Goal: Task Accomplishment & Management: Use online tool/utility

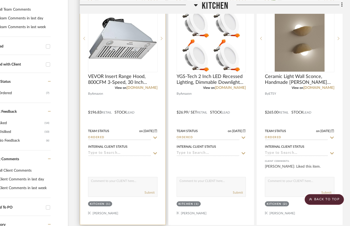
scroll to position [0, 32]
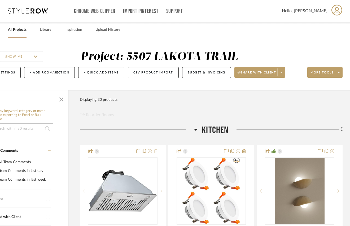
click at [14, 29] on link "All Projects" at bounding box center [17, 29] width 19 height 7
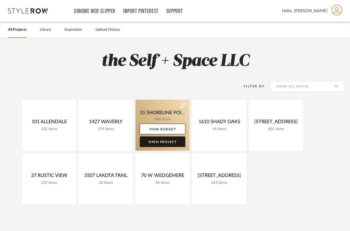
click at [167, 142] on link "Open Project" at bounding box center [163, 142] width 46 height 11
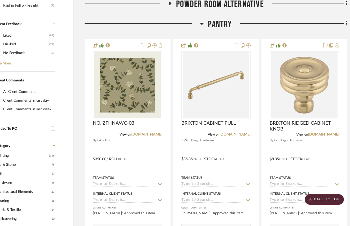
scroll to position [268, 32]
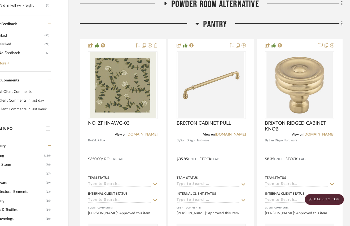
click at [209, 30] on span "Pantry" at bounding box center [215, 24] width 24 height 11
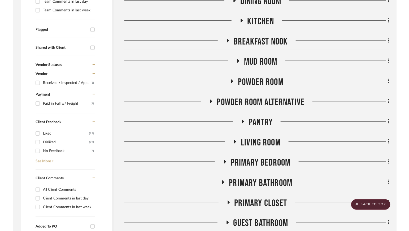
scroll to position [0, 0]
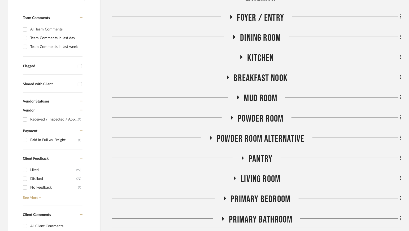
click at [256, 182] on span "Living Room" at bounding box center [261, 179] width 40 height 11
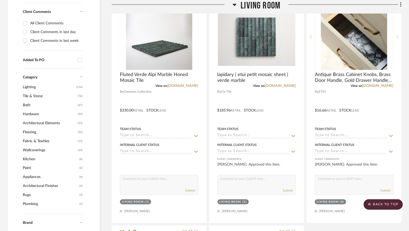
scroll to position [308, 0]
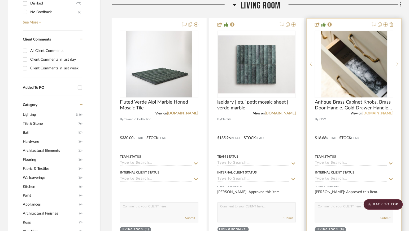
click at [350, 114] on link "[DOMAIN_NAME]" at bounding box center [378, 114] width 31 height 4
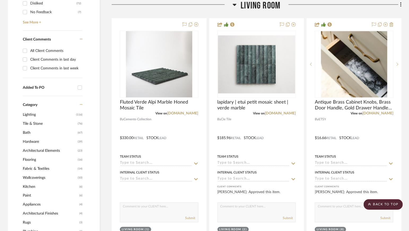
click at [248, 3] on span "Living Room" at bounding box center [261, 5] width 40 height 11
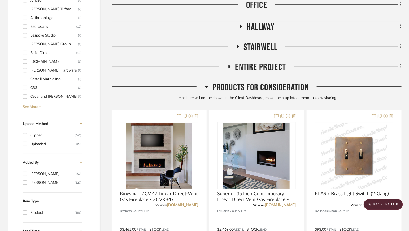
scroll to position [619, 0]
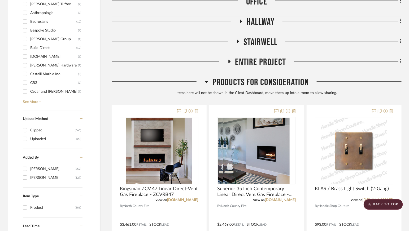
click at [256, 81] on span "Products For Consideration" at bounding box center [261, 82] width 96 height 11
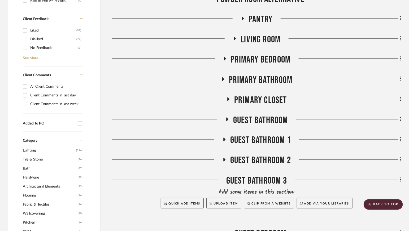
scroll to position [251, 0]
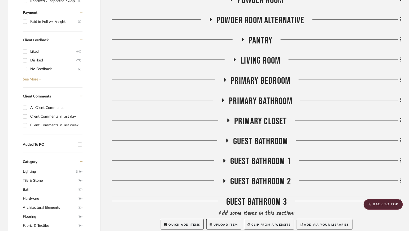
click at [261, 121] on span "Primary Closet" at bounding box center [260, 121] width 53 height 11
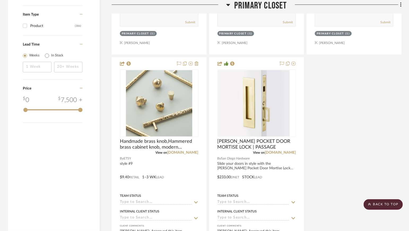
scroll to position [809, 0]
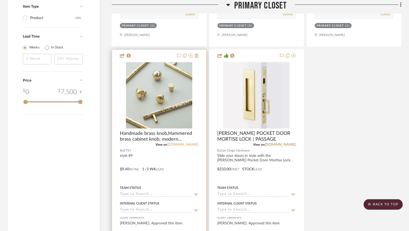
click at [190, 143] on link "[DOMAIN_NAME]" at bounding box center [182, 145] width 31 height 4
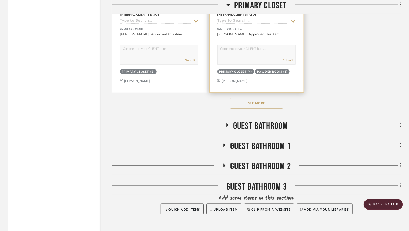
scroll to position [1014, 0]
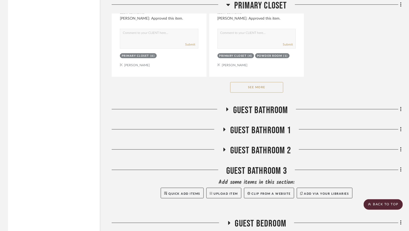
click at [255, 88] on button "See More" at bounding box center [256, 87] width 53 height 11
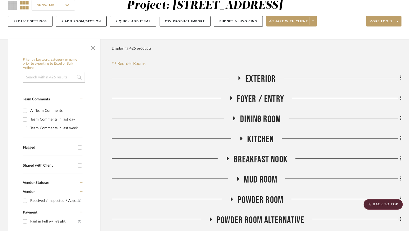
scroll to position [42, 0]
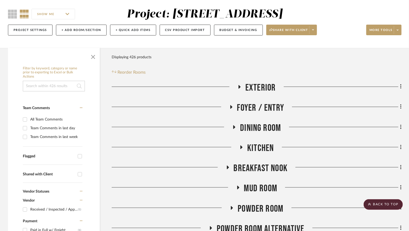
click at [264, 86] on span "Exterior" at bounding box center [261, 87] width 31 height 11
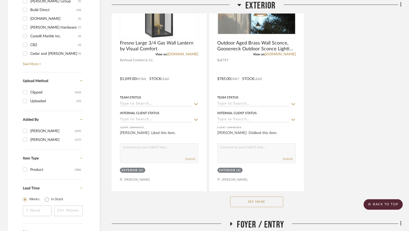
scroll to position [684, 0]
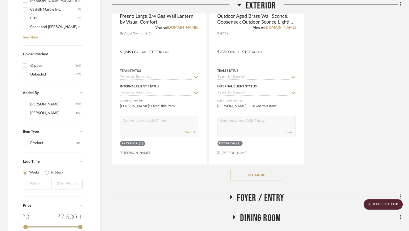
click at [257, 3] on span "Exterior" at bounding box center [261, 5] width 31 height 11
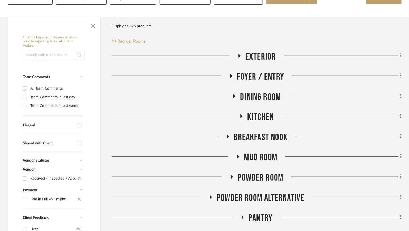
scroll to position [74, 0]
click at [257, 96] on span "Dining Room" at bounding box center [260, 96] width 41 height 11
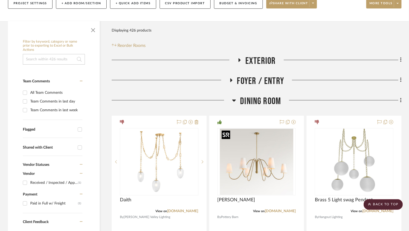
scroll to position [62, 0]
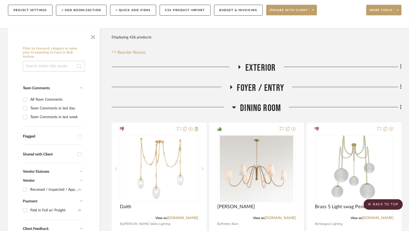
click at [265, 106] on span "Dining Room" at bounding box center [260, 108] width 41 height 11
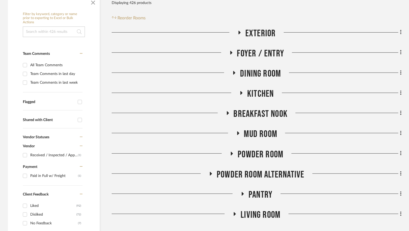
scroll to position [103, 0]
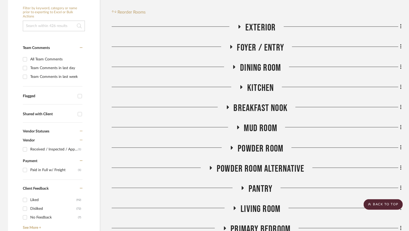
click at [265, 129] on span "Mud Room" at bounding box center [260, 128] width 33 height 11
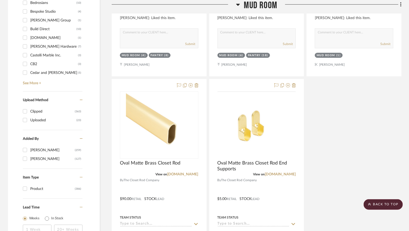
scroll to position [645, 0]
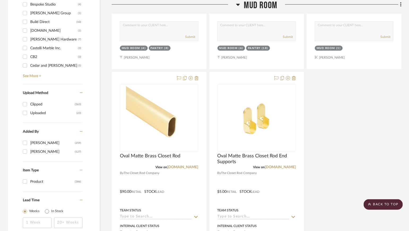
click at [260, 6] on span "Mud Room" at bounding box center [260, 5] width 33 height 11
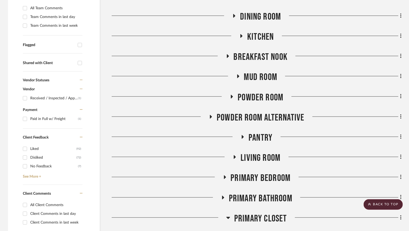
scroll to position [160, 0]
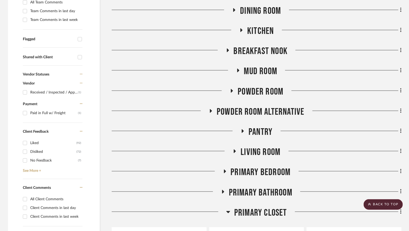
click at [252, 92] on span "Powder Room" at bounding box center [261, 91] width 46 height 11
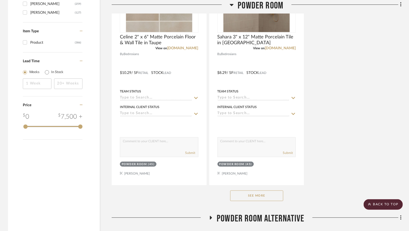
scroll to position [849, 0]
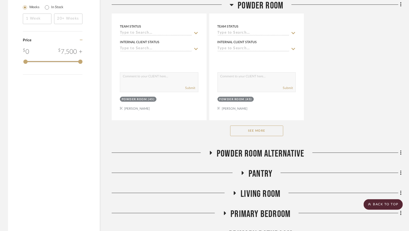
click at [252, 131] on button "See More" at bounding box center [256, 131] width 53 height 11
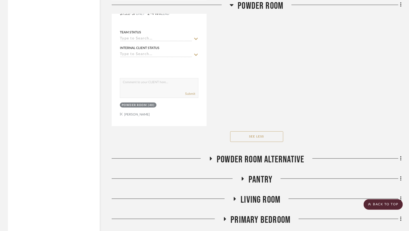
scroll to position [3438, 0]
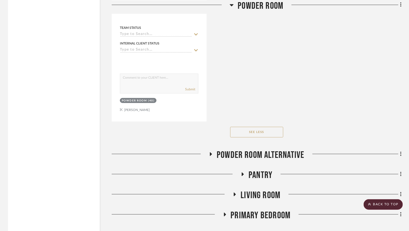
click at [248, 150] on span "Powder Room Alternative" at bounding box center [261, 155] width 88 height 11
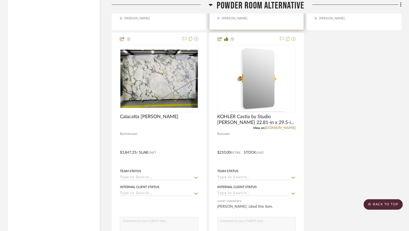
scroll to position [4018, 0]
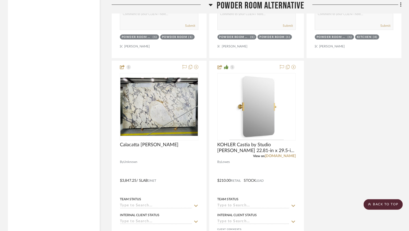
click at [267, 5] on span "Powder Room Alternative" at bounding box center [261, 5] width 88 height 11
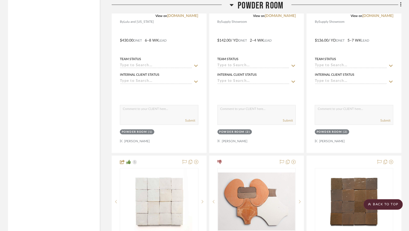
click at [258, 7] on span "Powder Room" at bounding box center [261, 5] width 46 height 11
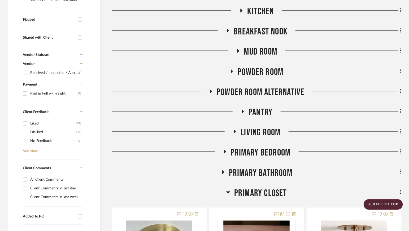
scroll to position [186, 0]
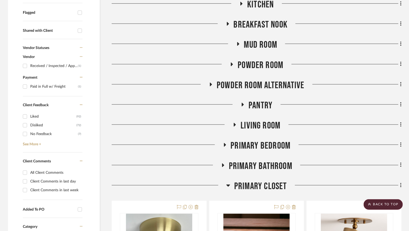
click at [249, 165] on span "Primary Bathroom" at bounding box center [260, 166] width 63 height 11
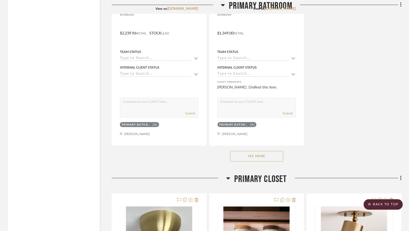
scroll to position [933, 0]
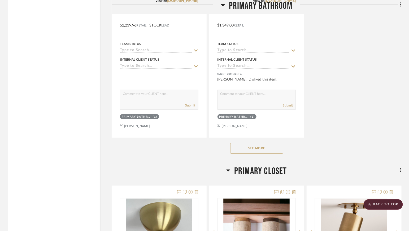
click at [254, 145] on button "See More" at bounding box center [256, 148] width 53 height 11
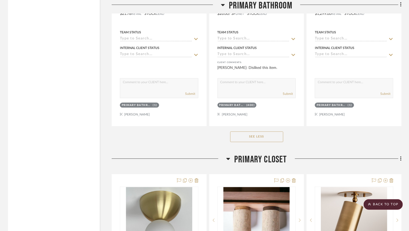
scroll to position [3761, 0]
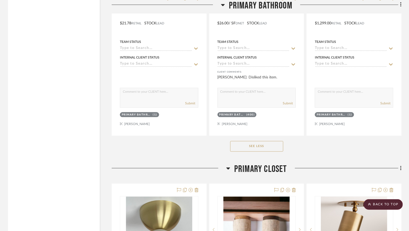
click at [262, 3] on span "Primary Bathroom" at bounding box center [260, 5] width 63 height 11
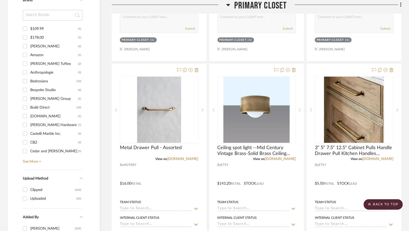
scroll to position [547, 0]
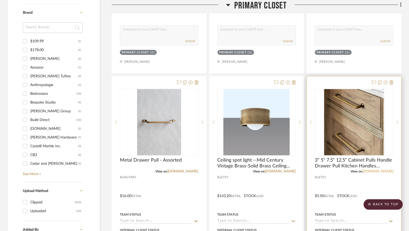
click at [350, 172] on link "[DOMAIN_NAME]" at bounding box center [378, 172] width 31 height 4
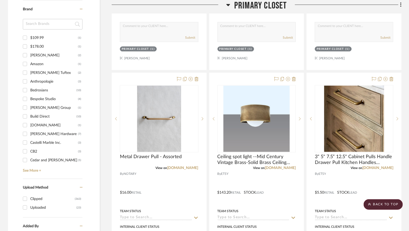
scroll to position [540, 0]
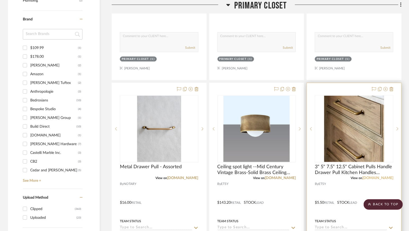
click at [350, 177] on link "[DOMAIN_NAME]" at bounding box center [378, 179] width 31 height 4
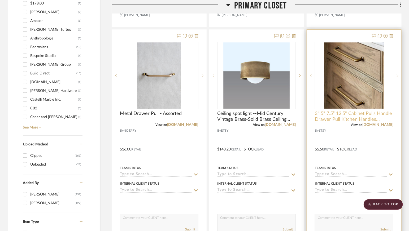
scroll to position [593, 0]
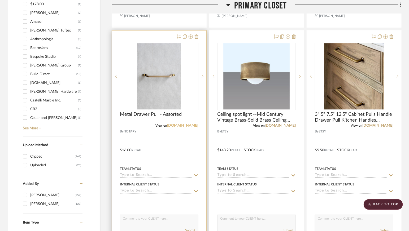
click at [179, 125] on link "[DOMAIN_NAME]" at bounding box center [182, 126] width 31 height 4
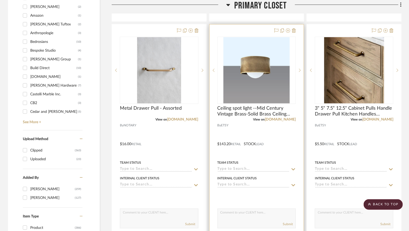
scroll to position [603, 0]
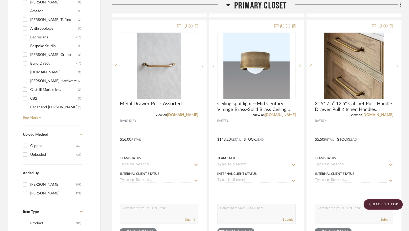
click at [268, 9] on span "Primary Closet" at bounding box center [260, 5] width 53 height 11
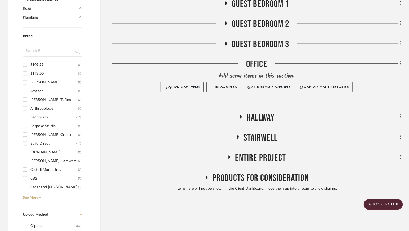
scroll to position [524, 0]
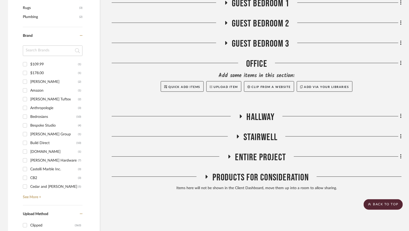
click at [266, 159] on span "Entire Project" at bounding box center [260, 157] width 51 height 11
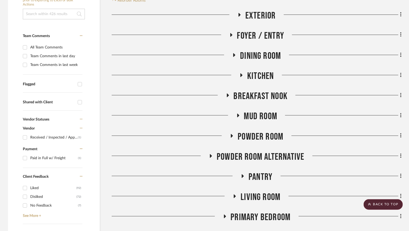
scroll to position [0, 0]
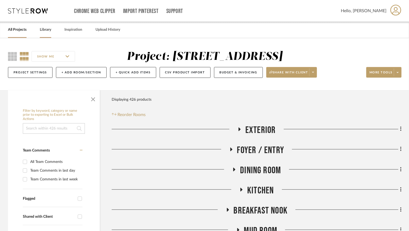
click at [48, 31] on link "Library" at bounding box center [45, 29] width 11 height 7
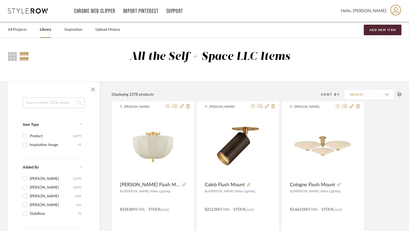
click at [56, 97] on div at bounding box center [54, 90] width 92 height 16
click at [52, 103] on input at bounding box center [54, 103] width 62 height 11
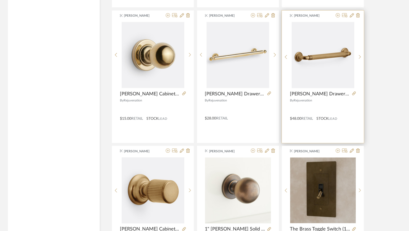
scroll to position [1060, 0]
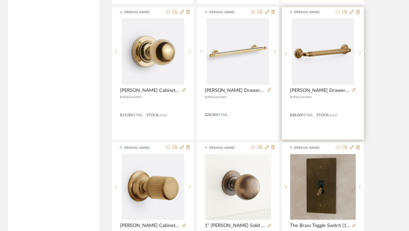
type input "hardware"
click at [338, 11] on icon at bounding box center [338, 12] width 4 height 4
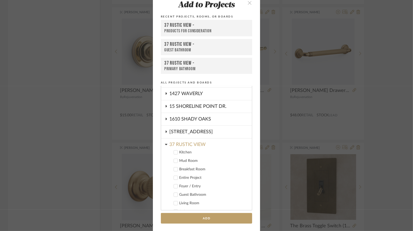
scroll to position [10, 0]
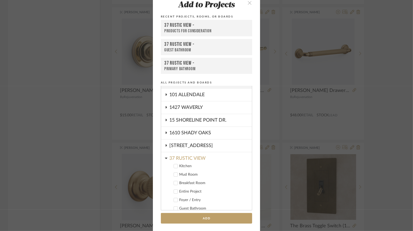
click at [191, 120] on div "15 SHORELINE POINT DR." at bounding box center [210, 120] width 83 height 12
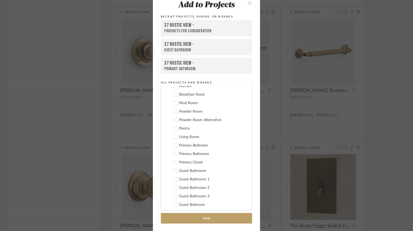
scroll to position [79, 0]
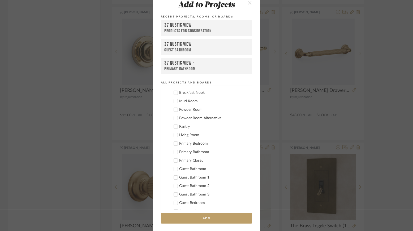
click at [175, 161] on icon at bounding box center [176, 161] width 4 height 4
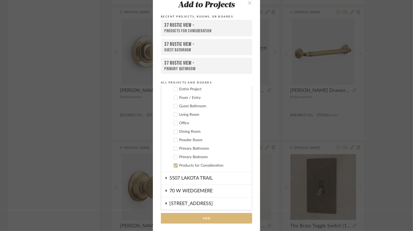
click at [194, 216] on button "Add" at bounding box center [206, 218] width 91 height 11
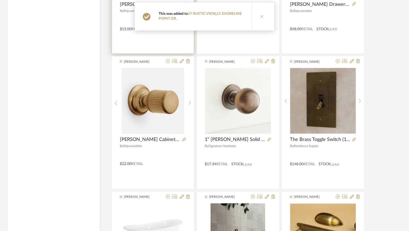
scroll to position [1148, 0]
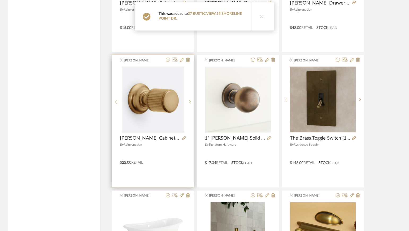
click at [169, 60] on icon at bounding box center [168, 60] width 4 height 4
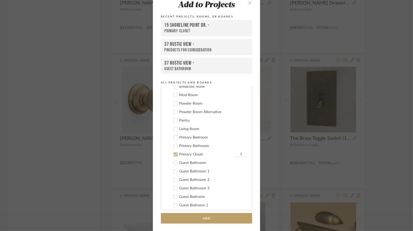
scroll to position [6, 0]
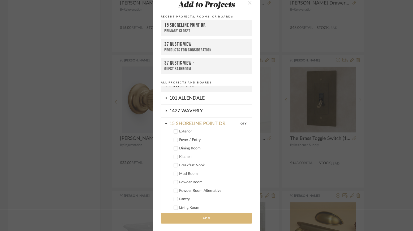
click at [187, 216] on button "Add" at bounding box center [206, 218] width 91 height 11
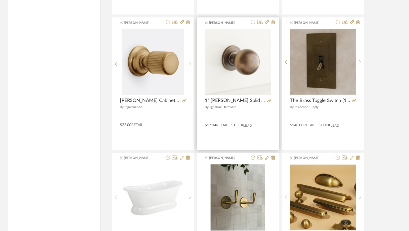
scroll to position [1185, 0]
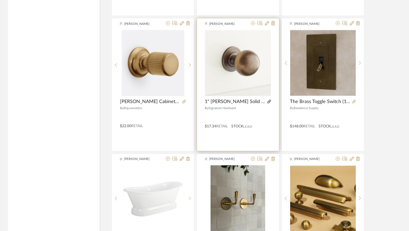
click at [268, 102] on icon at bounding box center [270, 102] width 4 height 4
click at [254, 23] on icon at bounding box center [253, 23] width 4 height 4
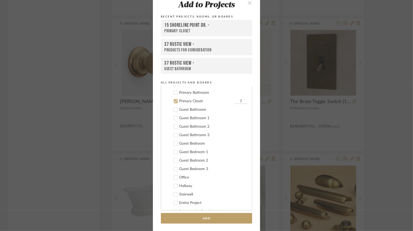
scroll to position [149, 0]
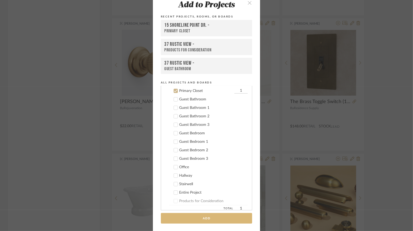
click at [182, 218] on button "Add" at bounding box center [206, 218] width 91 height 11
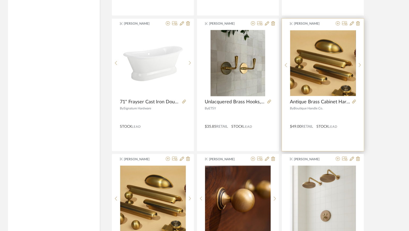
scroll to position [1318, 0]
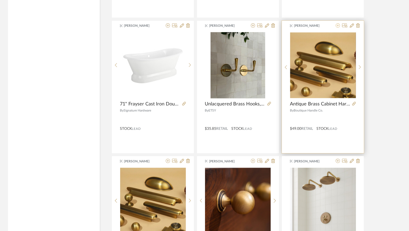
click at [340, 26] on fa-icon at bounding box center [338, 26] width 4 height 4
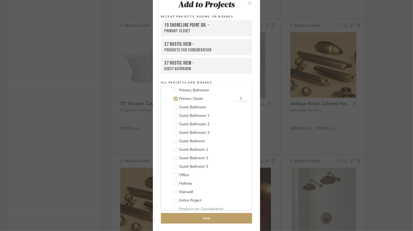
scroll to position [149, 0]
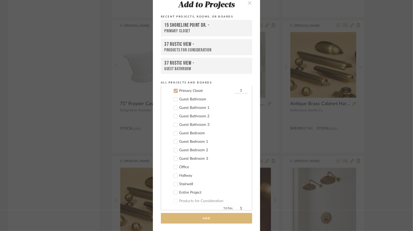
click at [187, 216] on button "Add" at bounding box center [206, 218] width 91 height 11
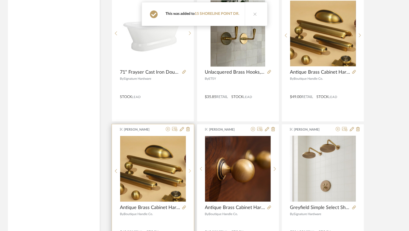
scroll to position [1356, 0]
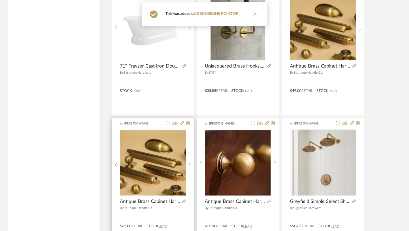
click at [169, 123] on icon at bounding box center [168, 123] width 4 height 4
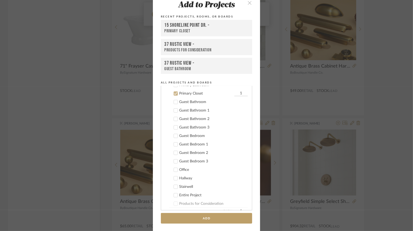
scroll to position [149, 0]
click at [206, 218] on button "Add" at bounding box center [206, 218] width 91 height 11
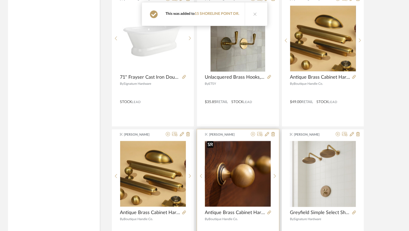
scroll to position [1343, 0]
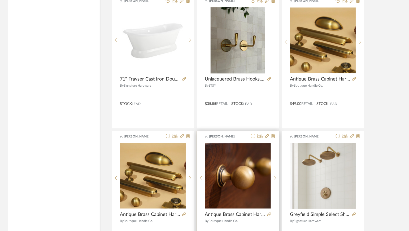
click at [254, 135] on icon at bounding box center [253, 136] width 4 height 4
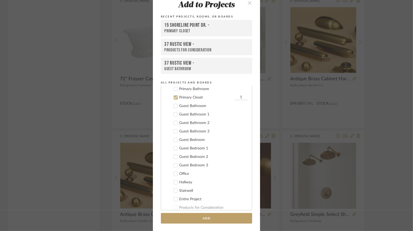
scroll to position [149, 0]
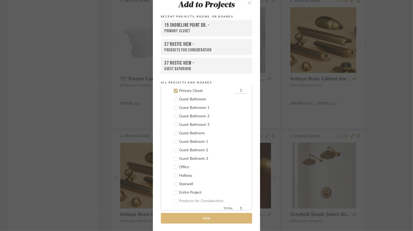
click at [205, 221] on button "Add" at bounding box center [206, 218] width 91 height 11
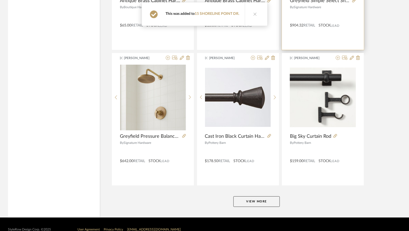
scroll to position [1558, 0]
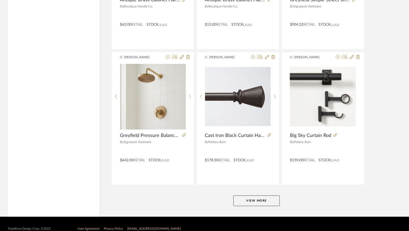
click at [260, 201] on button "View More" at bounding box center [257, 201] width 46 height 11
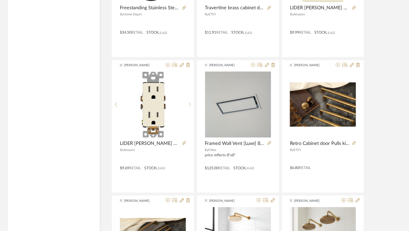
scroll to position [2365, 0]
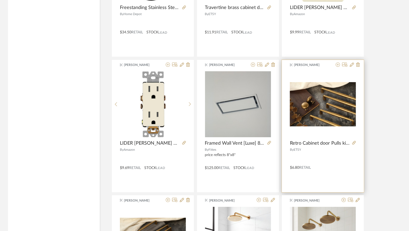
click at [334, 174] on div "[PERSON_NAME] Retro Cabinet door Pulls kitchen cupboard Handle Drawer Pull Hand…" at bounding box center [323, 126] width 82 height 133
click at [329, 156] on div at bounding box center [323, 157] width 66 height 9
click at [350, 141] on icon at bounding box center [355, 143] width 4 height 4
click at [339, 63] on icon at bounding box center [338, 65] width 4 height 4
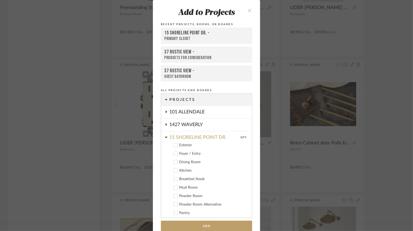
scroll to position [8, 0]
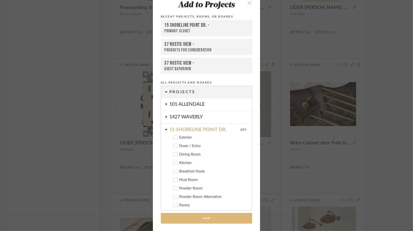
click at [202, 217] on button "Add" at bounding box center [206, 218] width 91 height 11
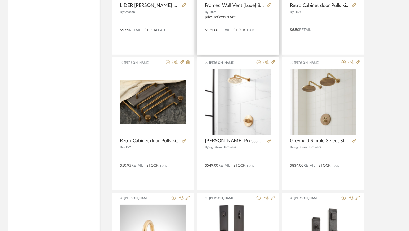
scroll to position [2504, 0]
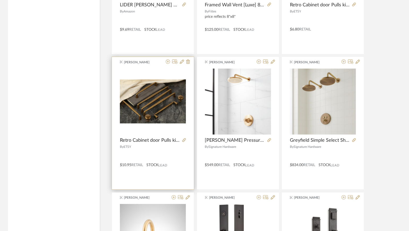
click at [170, 57] on div "[PERSON_NAME] Retro Cabinet door Pulls kitchen cupboard Handle Drawer Pull Hand…" at bounding box center [153, 123] width 82 height 133
click at [169, 60] on icon at bounding box center [168, 62] width 4 height 4
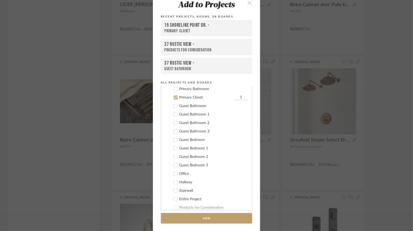
scroll to position [149, 0]
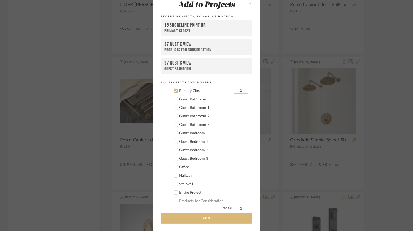
click at [206, 218] on button "Add" at bounding box center [206, 218] width 91 height 11
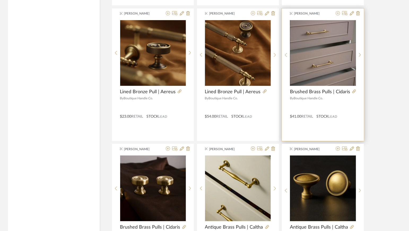
scroll to position [783, 0]
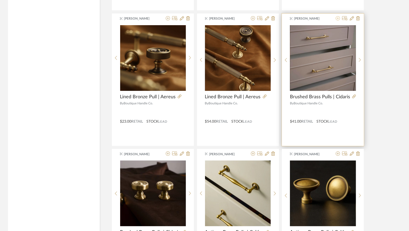
click at [338, 19] on icon at bounding box center [338, 18] width 4 height 4
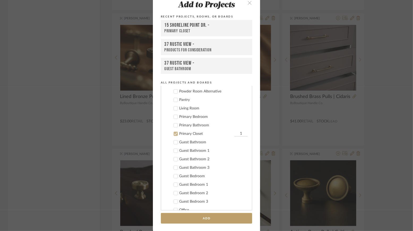
scroll to position [100, 0]
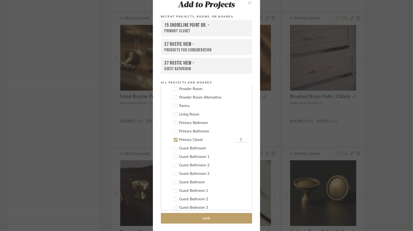
click at [175, 140] on icon at bounding box center [176, 140] width 4 height 4
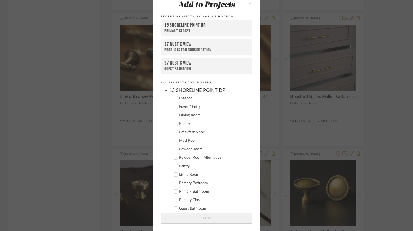
scroll to position [40, 0]
click at [175, 174] on icon at bounding box center [176, 175] width 4 height 4
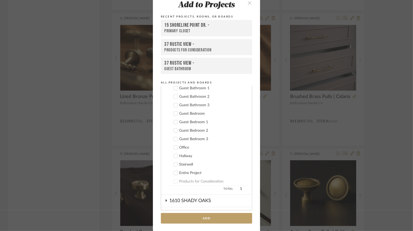
scroll to position [213, 0]
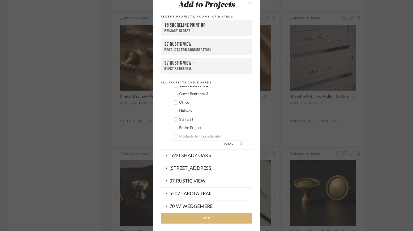
click at [185, 222] on button "Add" at bounding box center [206, 218] width 91 height 11
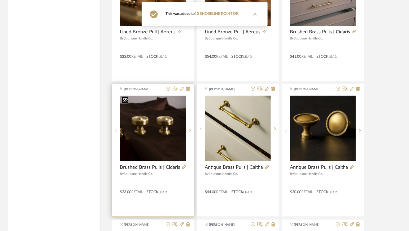
scroll to position [848, 0]
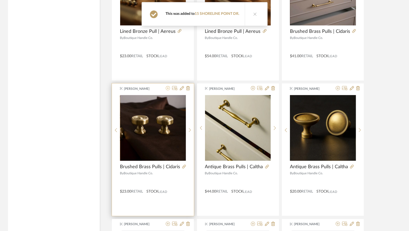
click at [169, 88] on icon at bounding box center [168, 88] width 4 height 4
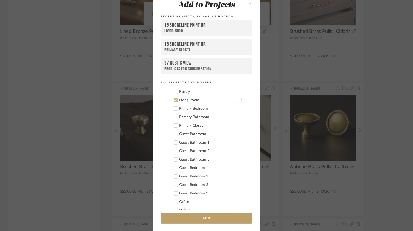
scroll to position [123, 0]
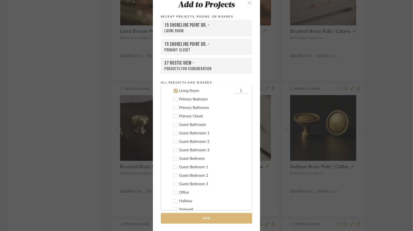
click at [196, 219] on button "Add" at bounding box center [206, 218] width 91 height 11
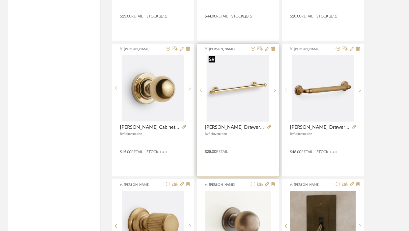
scroll to position [1025, 0]
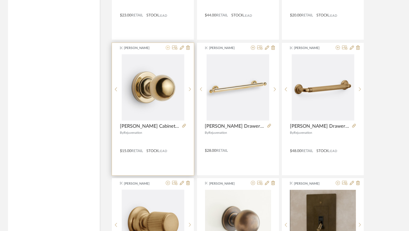
click at [169, 46] on icon at bounding box center [168, 48] width 4 height 4
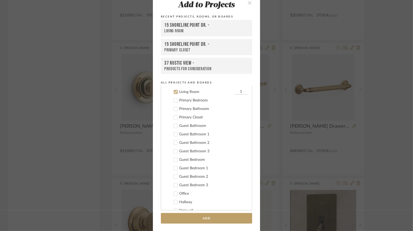
scroll to position [123, 0]
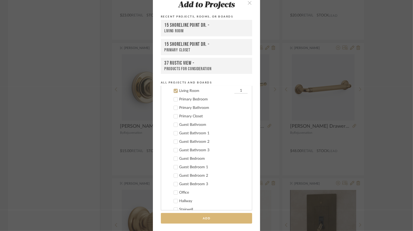
click at [194, 217] on button "Add" at bounding box center [206, 218] width 91 height 11
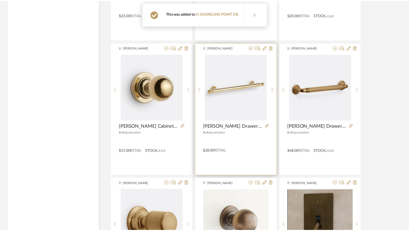
scroll to position [1025, 0]
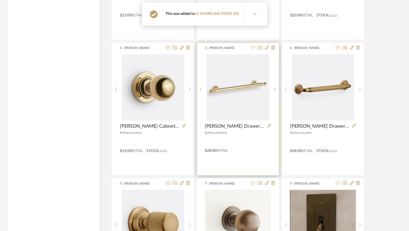
click at [252, 47] on icon at bounding box center [253, 48] width 4 height 4
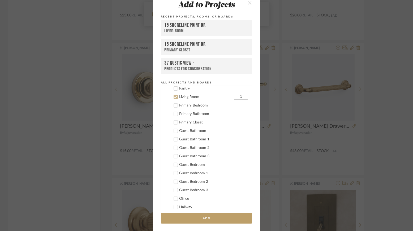
scroll to position [123, 0]
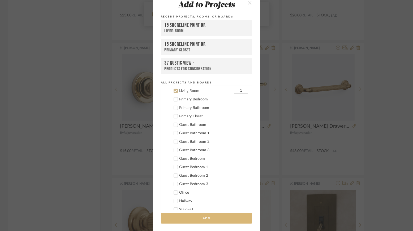
click at [192, 222] on button "Add" at bounding box center [206, 218] width 91 height 11
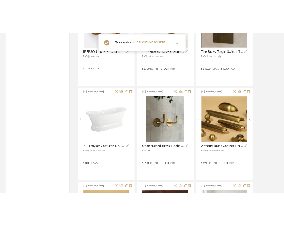
scroll to position [1263, 0]
